Goal: Entertainment & Leisure: Consume media (video, audio)

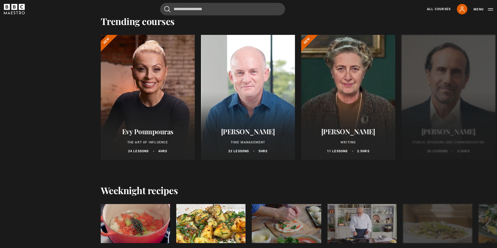
scroll to position [573, 0]
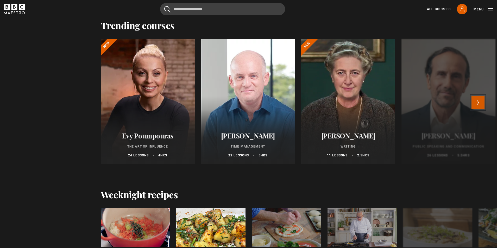
click at [482, 101] on button "Next" at bounding box center [477, 102] width 13 height 13
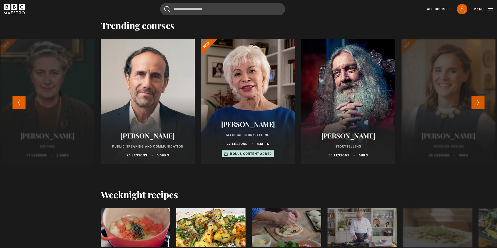
click at [478, 103] on button "Next" at bounding box center [477, 102] width 13 height 13
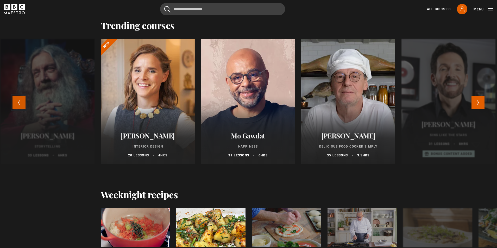
click at [18, 102] on button "Previous" at bounding box center [18, 102] width 13 height 13
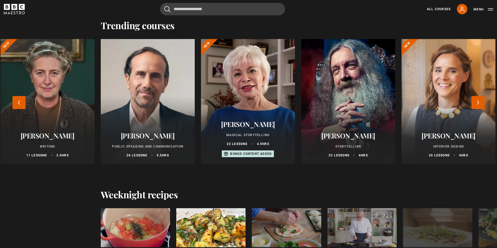
click at [351, 113] on div at bounding box center [347, 101] width 103 height 137
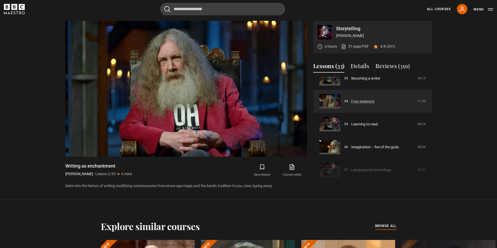
scroll to position [75, 0]
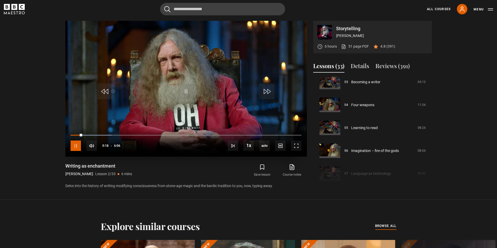
click at [75, 146] on span "Video Player" at bounding box center [76, 146] width 10 height 10
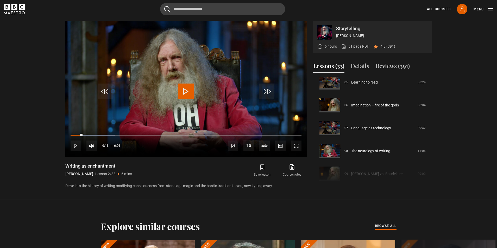
scroll to position [127, 0]
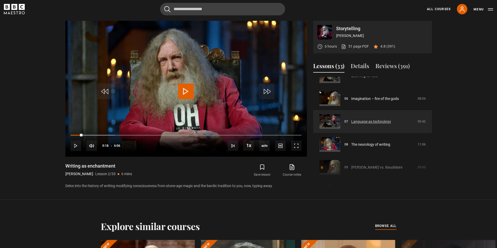
click at [369, 121] on link "Language as technology" at bounding box center [371, 121] width 40 height 5
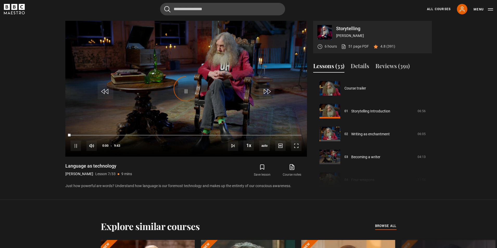
scroll to position [137, 0]
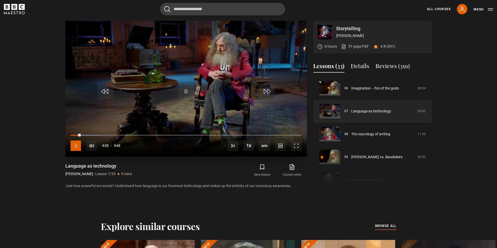
click at [77, 147] on span "Video Player" at bounding box center [76, 146] width 10 height 10
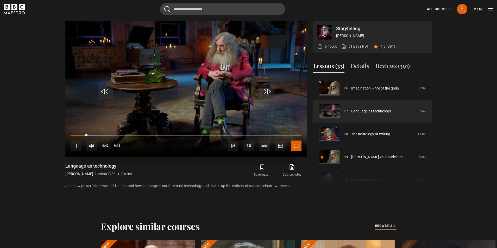
click at [295, 147] on span "Video Player" at bounding box center [296, 146] width 10 height 10
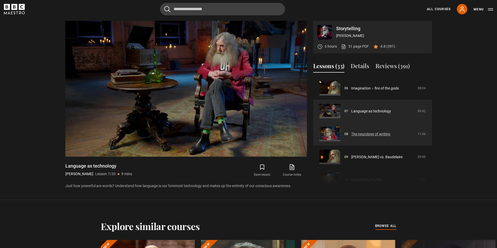
click at [373, 135] on link "The neurology of writing" at bounding box center [370, 133] width 39 height 5
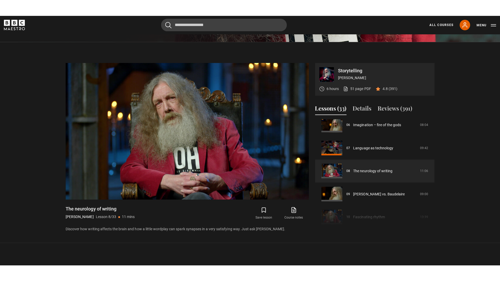
scroll to position [134, 0]
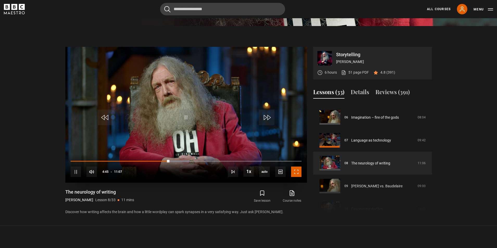
click at [296, 173] on span "Video Player" at bounding box center [296, 172] width 10 height 10
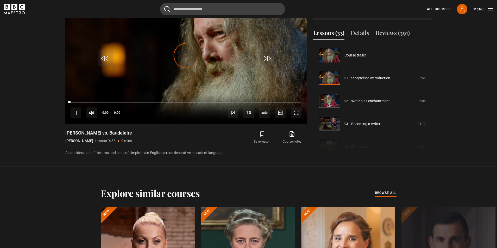
scroll to position [183, 0]
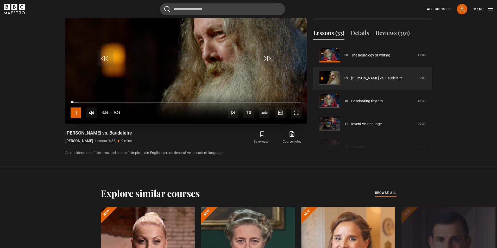
click at [73, 111] on span "Video Player" at bounding box center [76, 112] width 10 height 10
